Goal: Task Accomplishment & Management: Manage account settings

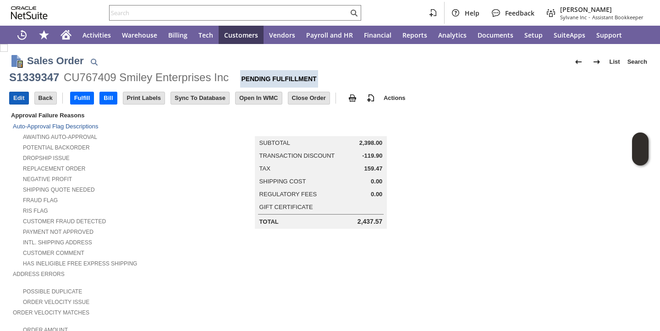
click at [18, 98] on input "Edit" at bounding box center [19, 98] width 19 height 12
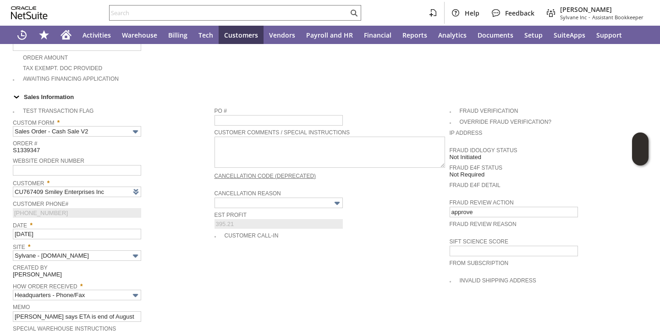
type input "Intelligent Recommendations ⁰"
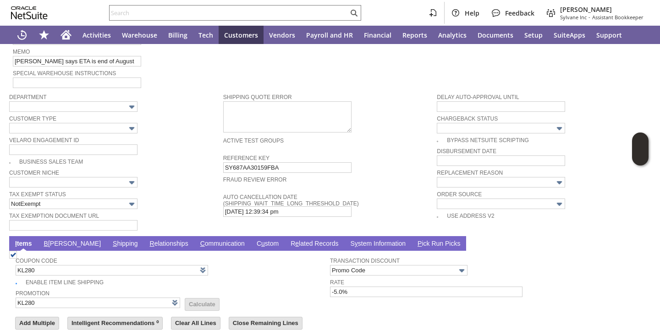
scroll to position [685, 0]
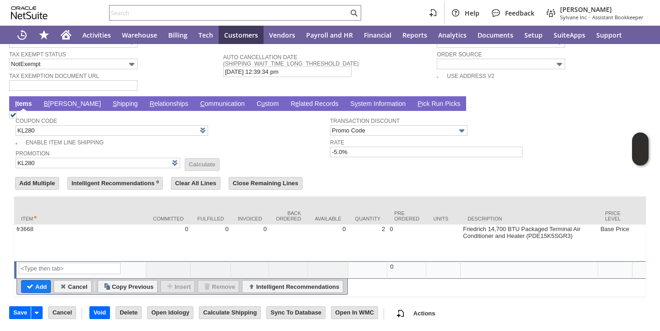
click at [110, 100] on link "S hipping" at bounding box center [125, 104] width 30 height 9
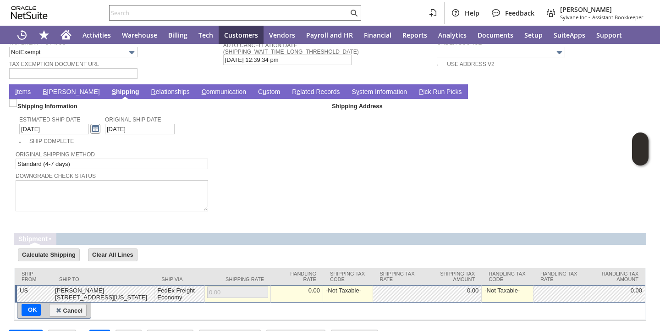
click at [90, 132] on link at bounding box center [95, 129] width 10 height 10
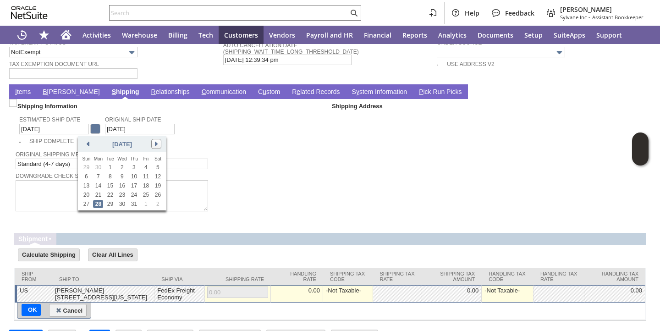
click at [156, 144] on link at bounding box center [156, 144] width 10 height 10
click at [147, 203] on link "29" at bounding box center [146, 204] width 10 height 8
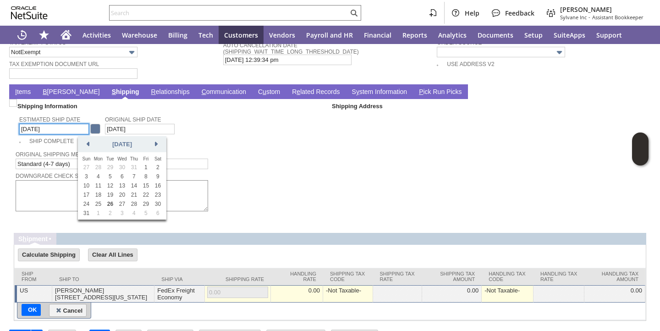
type input "8/29/2025"
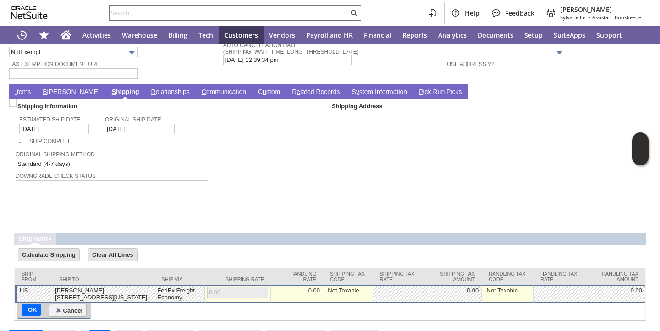
click at [26, 96] on link "I tems" at bounding box center [23, 92] width 20 height 9
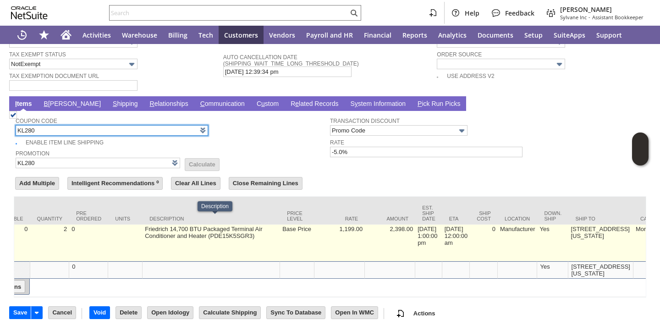
scroll to position [0, 364]
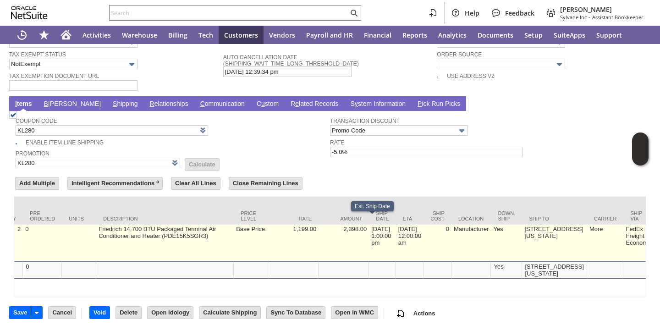
click at [371, 225] on td "7/28/2025 1:00:00 pm" at bounding box center [382, 243] width 27 height 37
type input "OK"
type input "Make Copy"
type input "7/28/2025 1:00:00 pm"
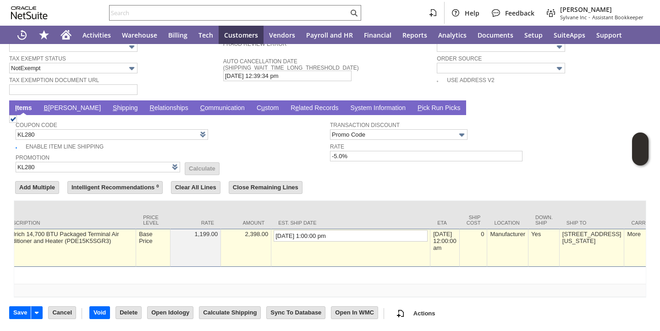
scroll to position [680, 0]
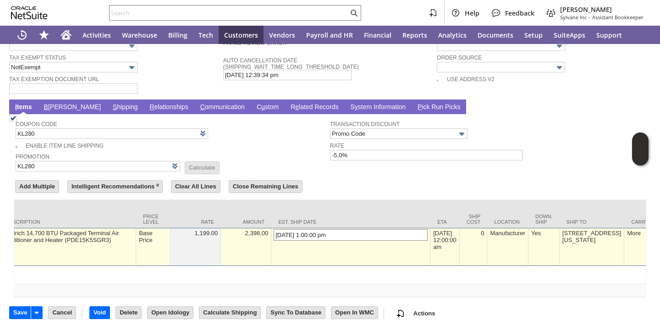
click at [274, 229] on input "7/28/2025 1:00:00 pm" at bounding box center [351, 234] width 154 height 11
drag, startPoint x: 272, startPoint y: 228, endPoint x: 235, endPoint y: 227, distance: 37.1
type input "8/29/2025 1:00:00 pm"
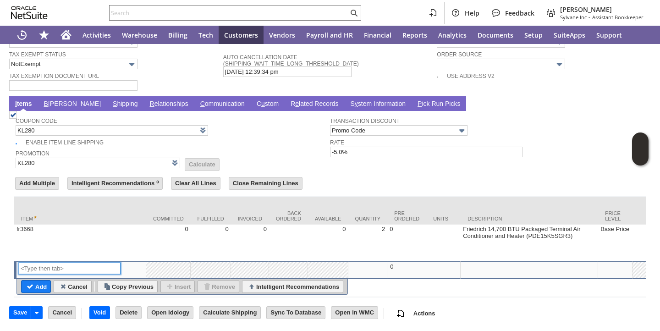
scroll to position [685, 0]
click at [22, 310] on input "Save" at bounding box center [20, 313] width 21 height 12
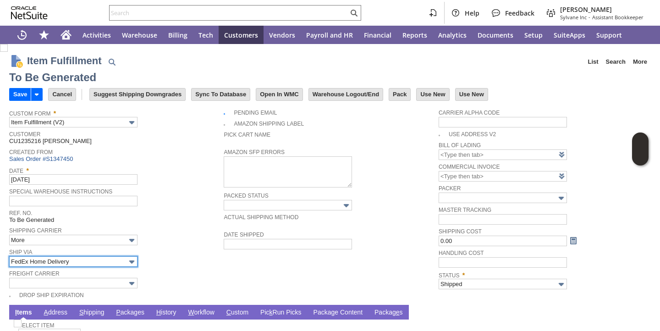
click at [102, 264] on input "FedEx Home Delivery" at bounding box center [73, 261] width 128 height 11
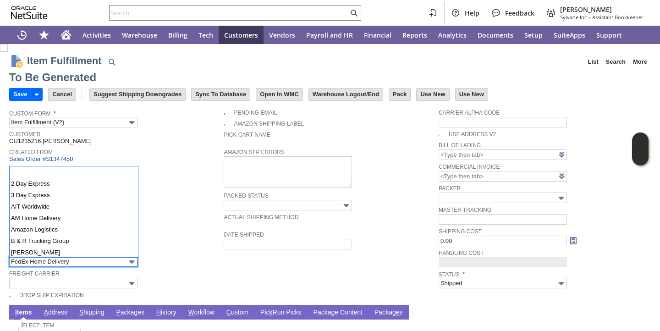
type input "0.00"
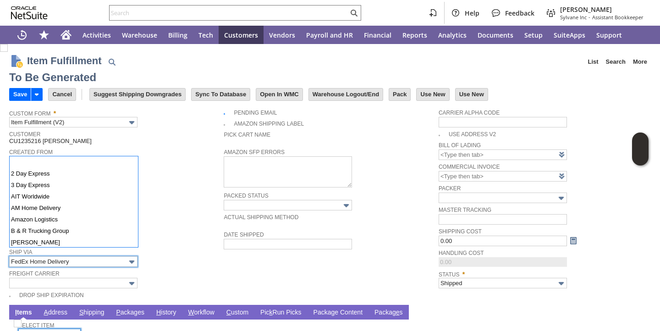
scroll to position [210, 0]
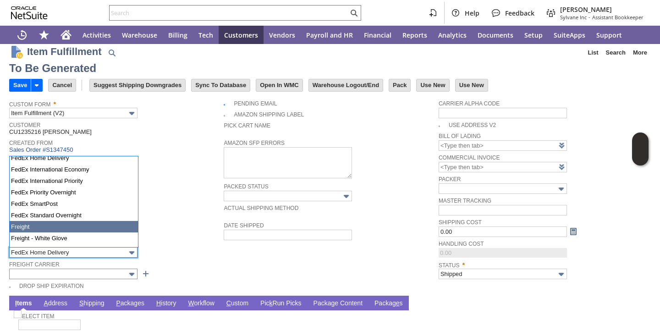
type input "Freight"
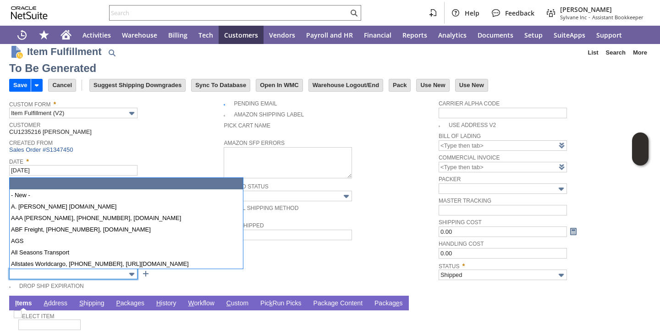
click at [88, 272] on input "text" at bounding box center [73, 274] width 128 height 11
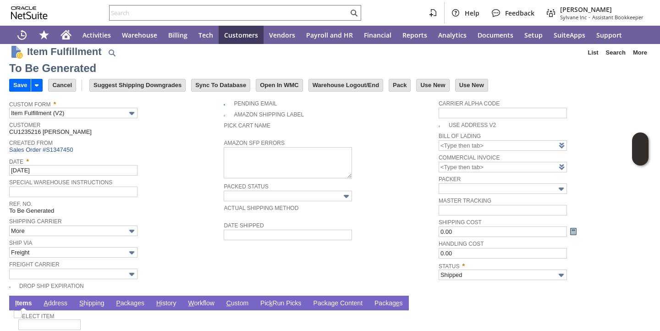
type input "Kuehne and Nagel"
click at [178, 176] on td "Date * 8/26/2025" at bounding box center [116, 166] width 215 height 22
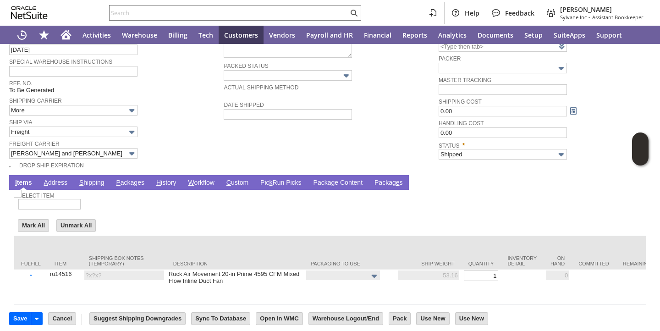
click at [134, 184] on link "P ackages" at bounding box center [130, 183] width 33 height 9
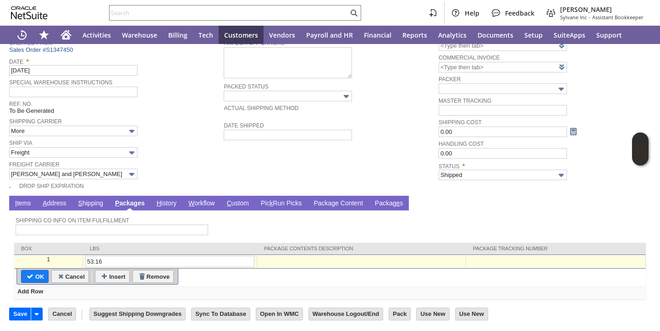
click at [501, 261] on div at bounding box center [555, 260] width 175 height 8
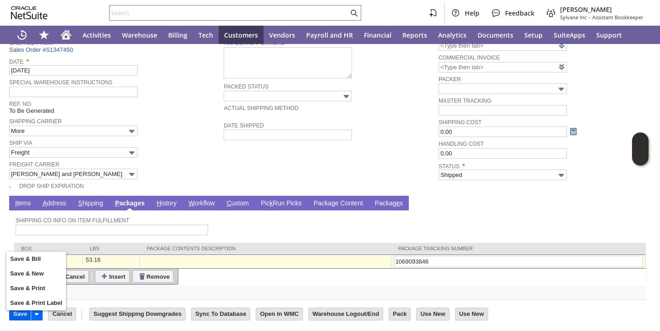
type input "1069093846"
click at [28, 316] on input "Save" at bounding box center [20, 314] width 21 height 12
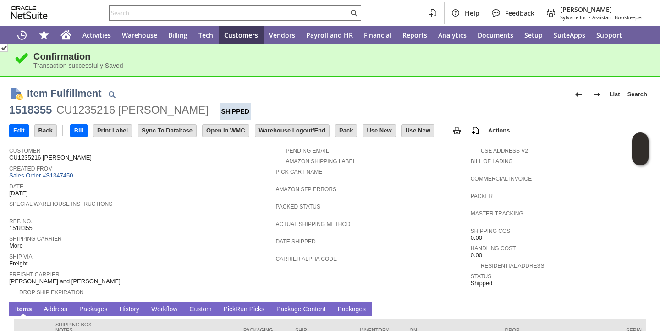
scroll to position [104, 0]
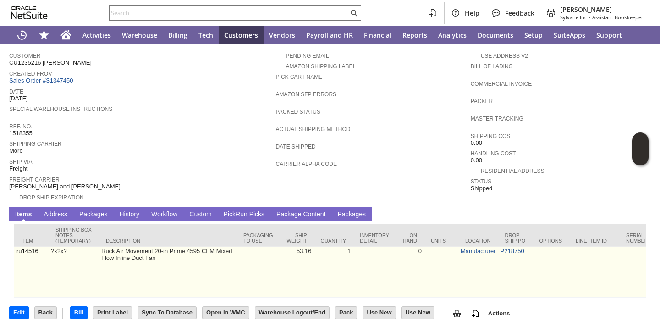
click at [506, 248] on link "P218750" at bounding box center [513, 251] width 24 height 7
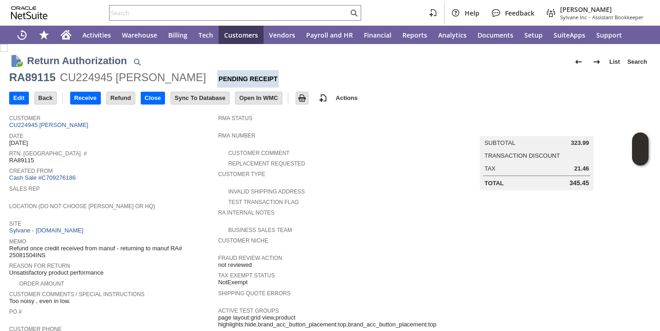
click at [201, 166] on span "Created From" at bounding box center [111, 169] width 204 height 9
click at [22, 160] on span "RA89115" at bounding box center [21, 160] width 25 height 7
copy span "RA89115"
click at [160, 15] on input "text" at bounding box center [229, 12] width 239 height 11
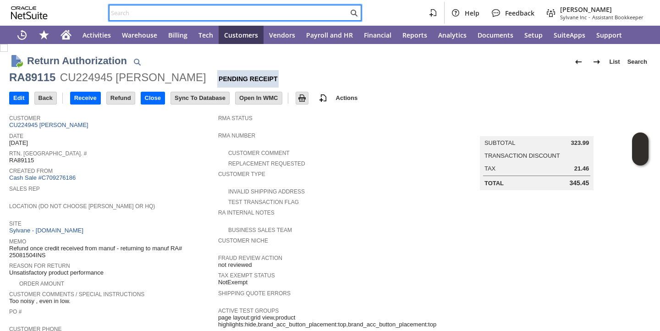
paste input "RA89115"
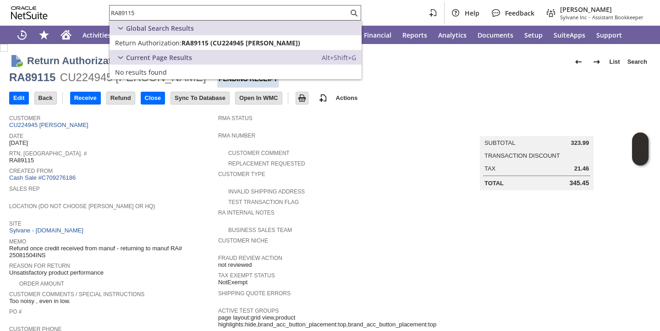
click at [187, 5] on div "RA89115" at bounding box center [235, 13] width 252 height 16
click at [187, 8] on input "RA89115" at bounding box center [229, 12] width 239 height 11
click at [188, 8] on input "RA89115" at bounding box center [224, 12] width 228 height 11
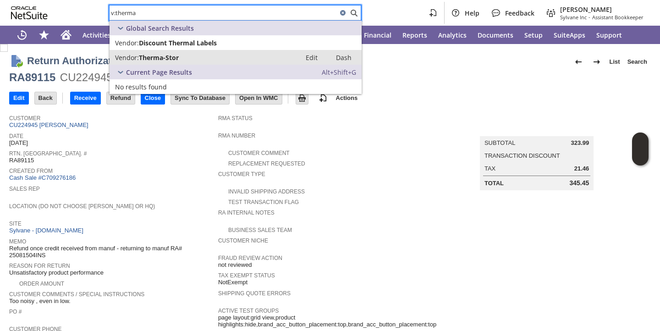
type input "v:therma"
click at [168, 59] on span "Therma-Stor" at bounding box center [159, 57] width 40 height 9
